Goal: Task Accomplishment & Management: Manage account settings

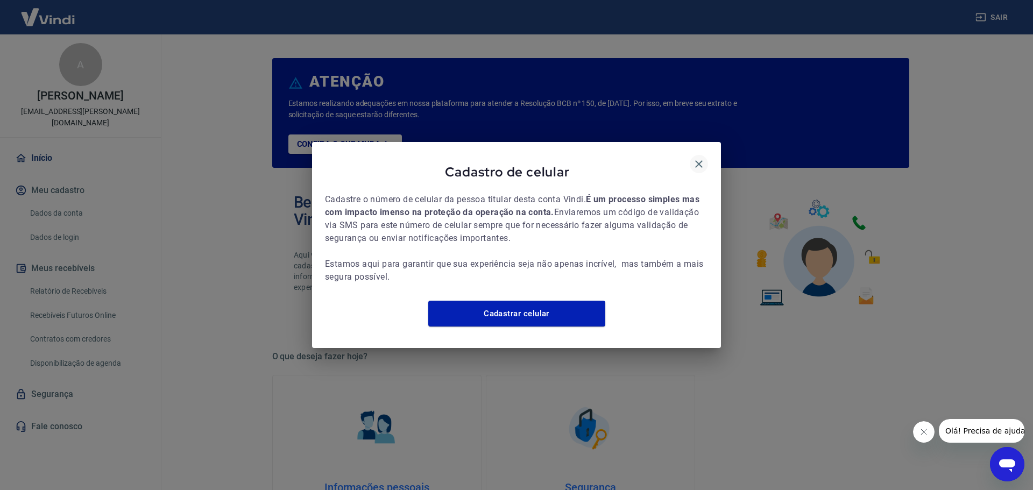
click at [703, 158] on icon "button" at bounding box center [698, 164] width 13 height 13
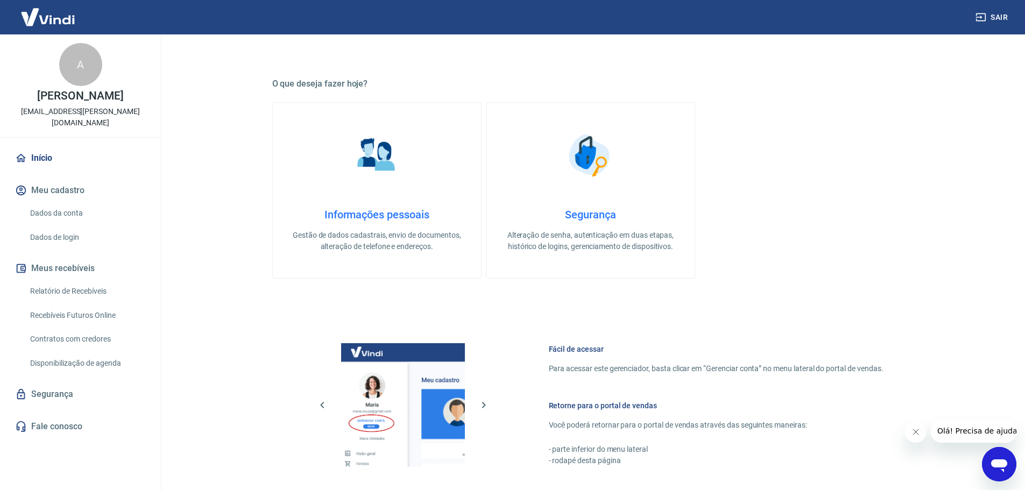
scroll to position [460, 0]
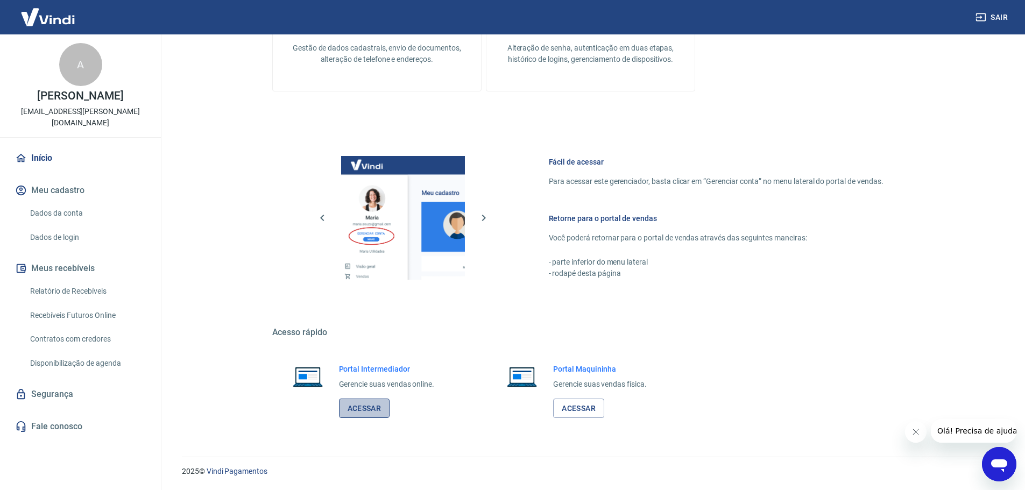
click at [363, 407] on link "Acessar" at bounding box center [364, 409] width 51 height 20
